Goal: Check status: Check status

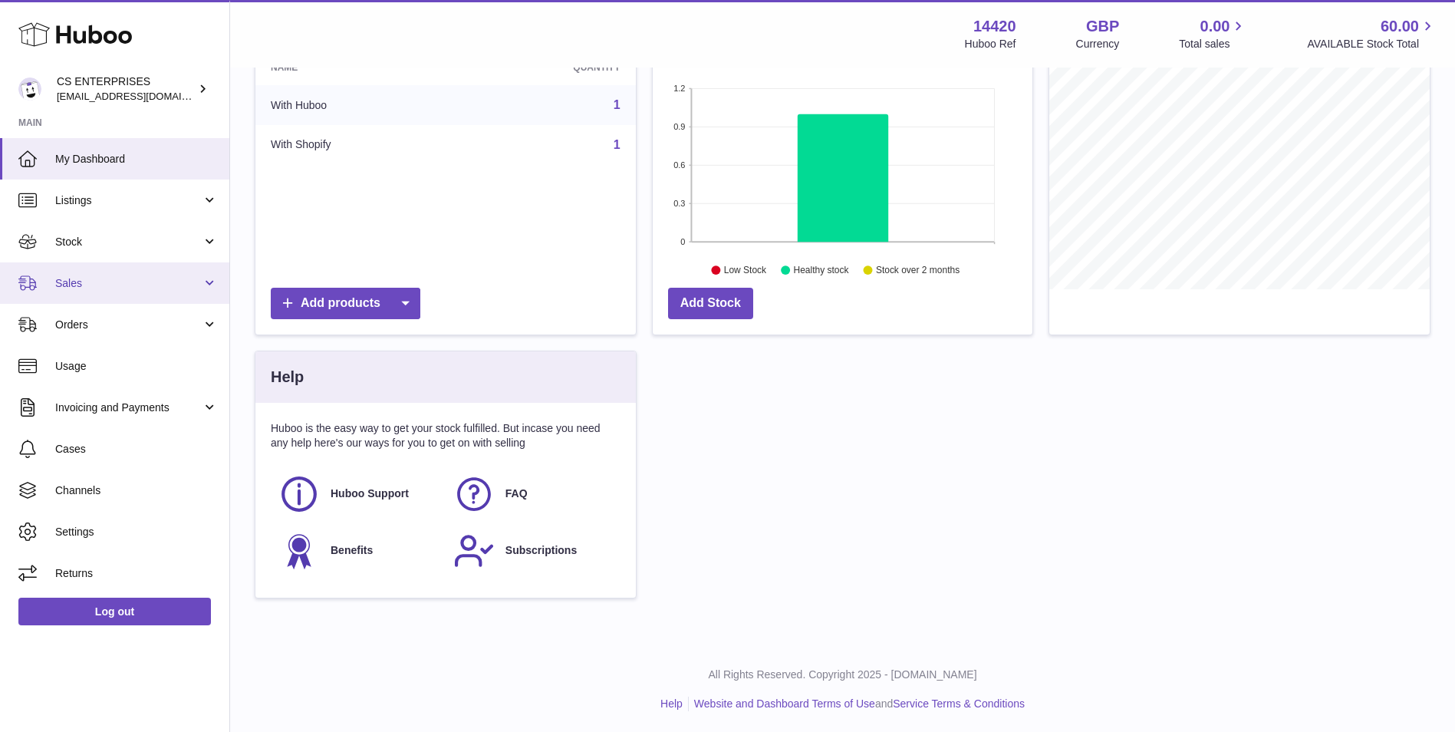
scroll to position [231, 0]
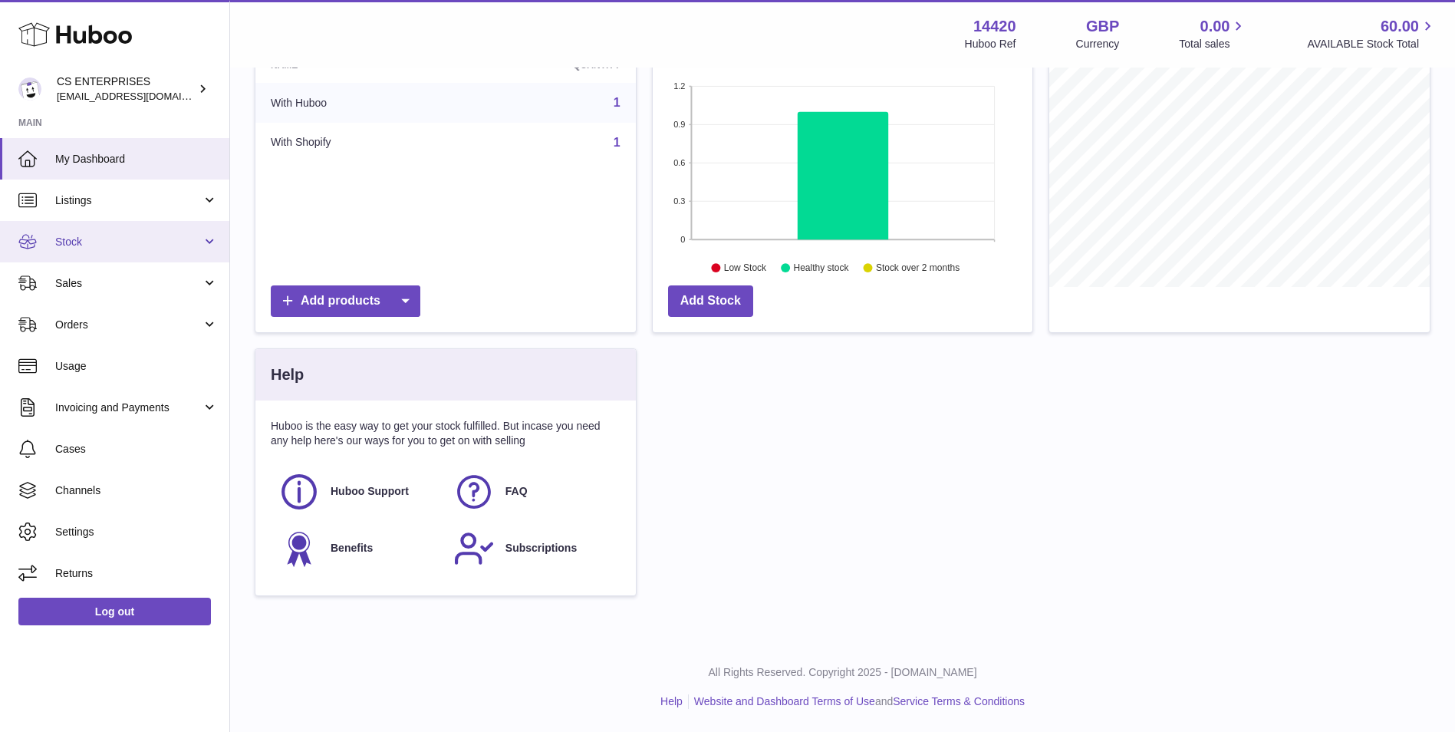
click at [104, 231] on link "Stock" at bounding box center [114, 241] width 229 height 41
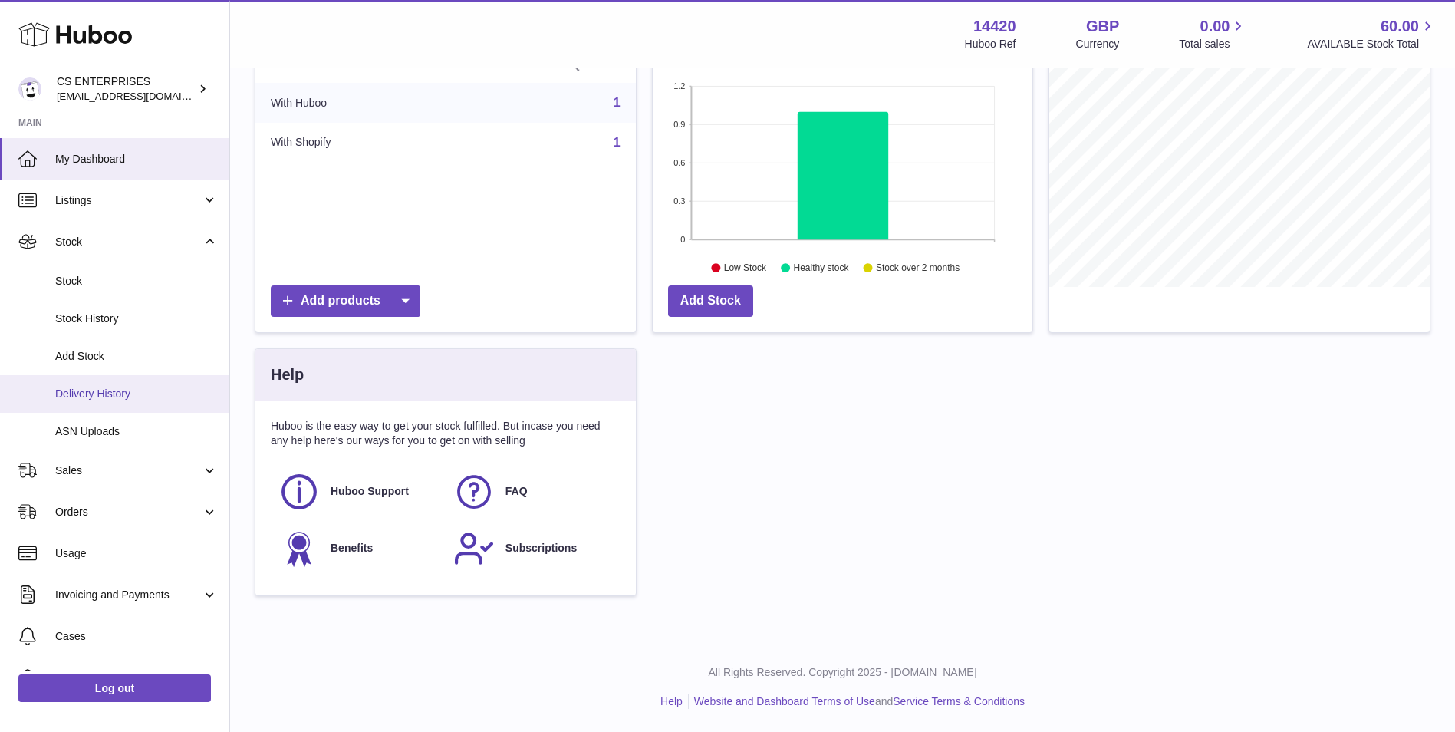
click at [110, 377] on link "Delivery History" at bounding box center [114, 394] width 229 height 38
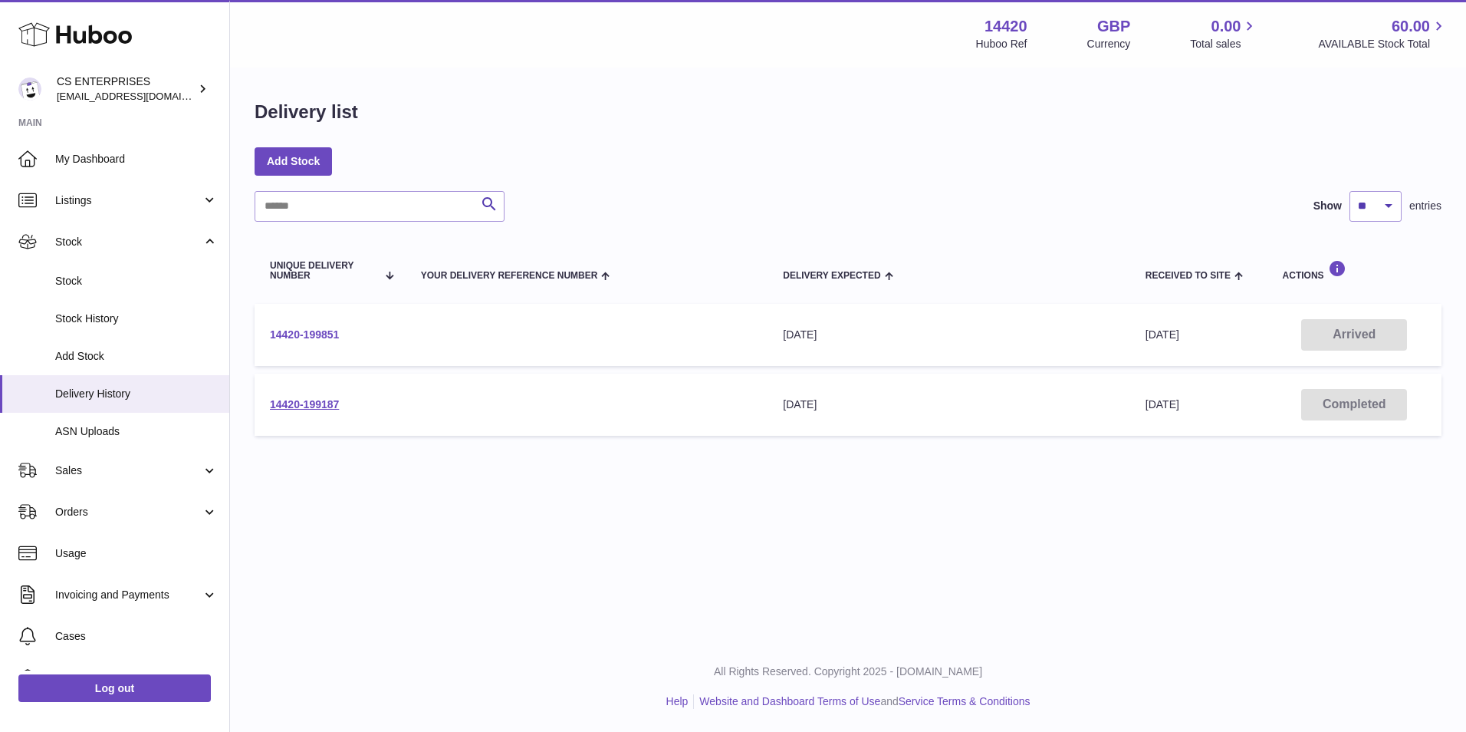
click at [300, 332] on link "14420-199851" at bounding box center [304, 334] width 69 height 12
